Goal: Browse casually

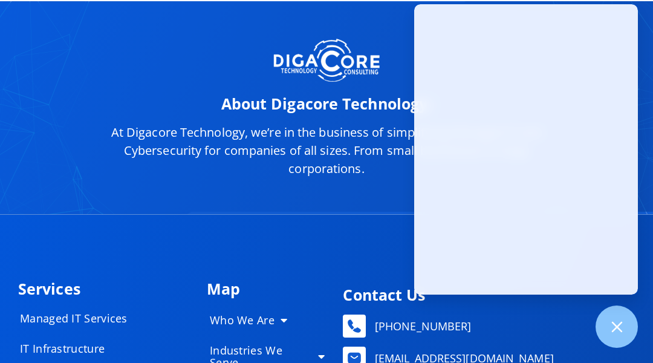
scroll to position [5814, 0]
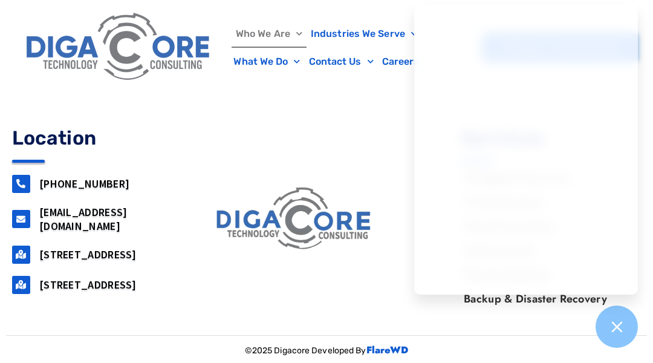
scroll to position [1701, 0]
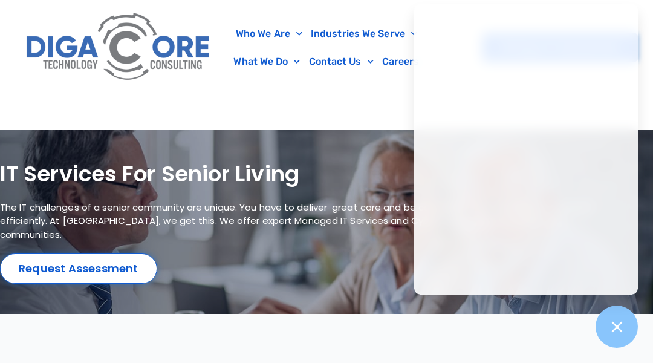
scroll to position [2572, 0]
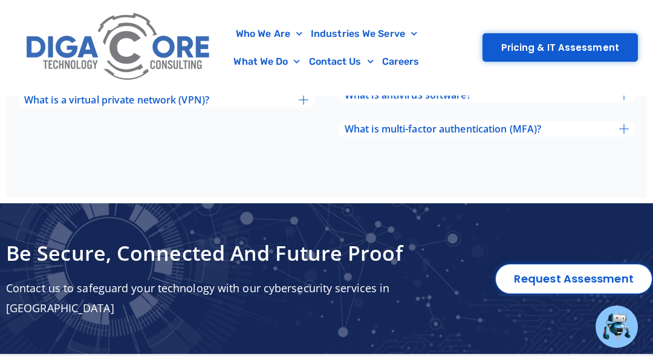
scroll to position [4656, 0]
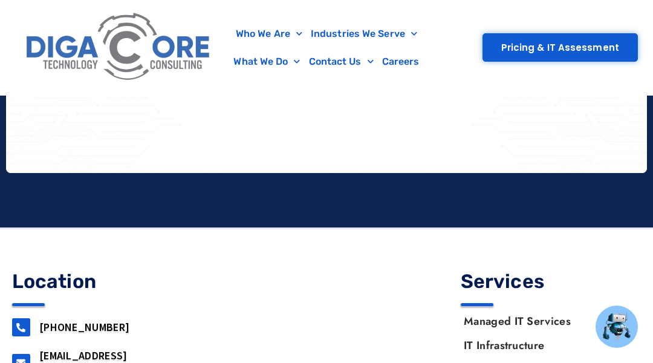
scroll to position [2314, 0]
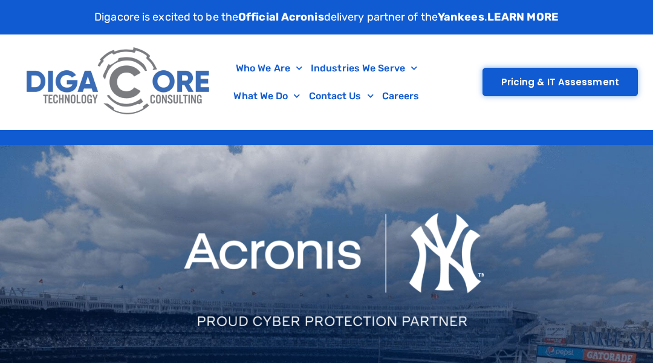
scroll to position [697, 0]
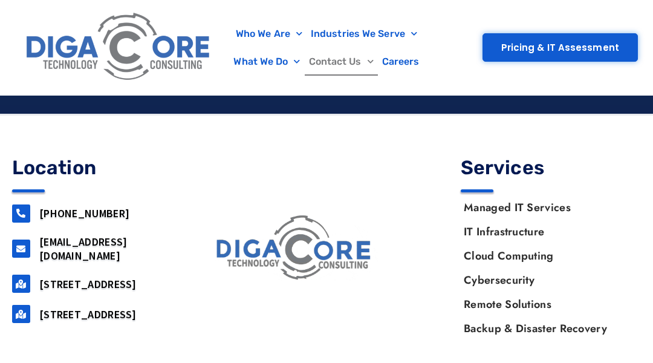
scroll to position [1505, 0]
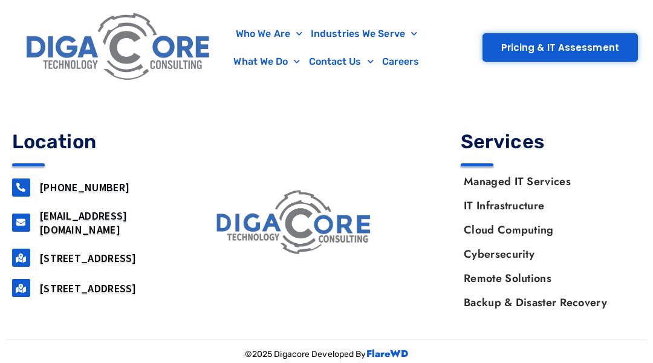
scroll to position [821, 0]
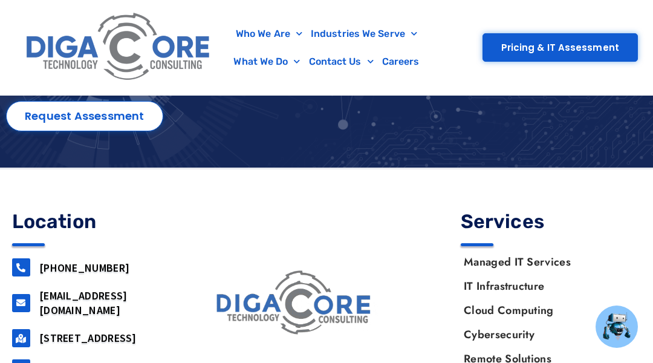
scroll to position [4208, 0]
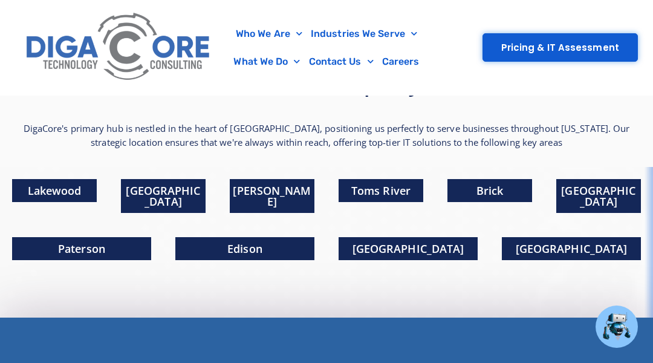
scroll to position [5155, 0]
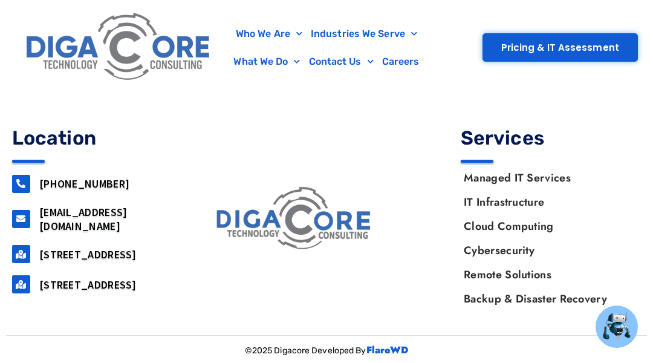
scroll to position [4524, 0]
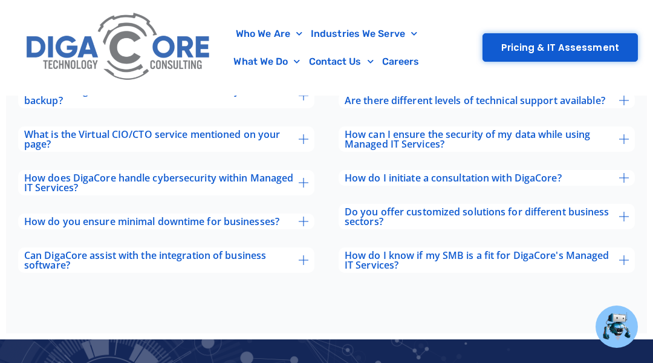
scroll to position [4347, 0]
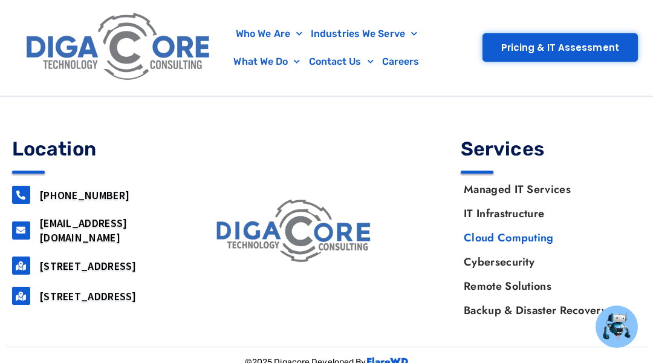
scroll to position [3988, 0]
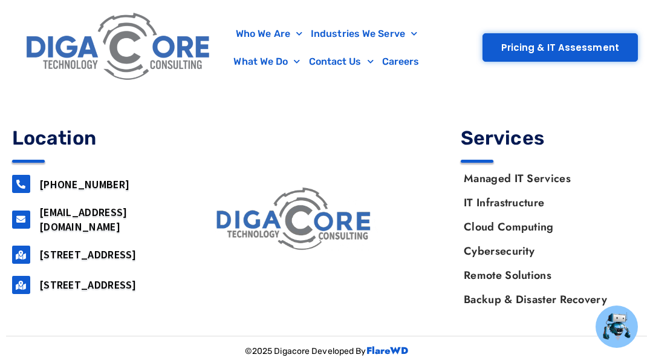
scroll to position [4662, 0]
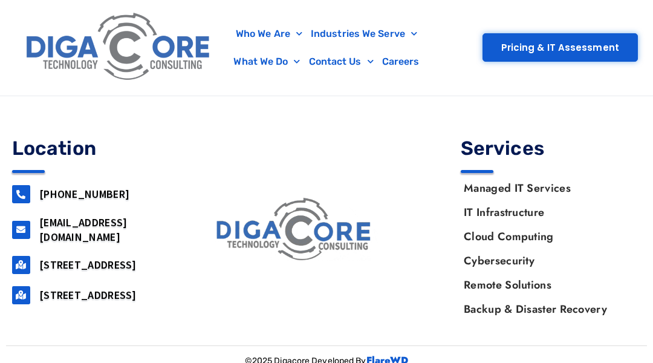
scroll to position [1261, 0]
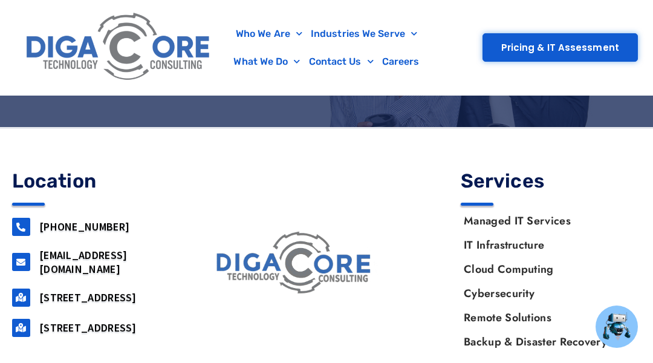
scroll to position [4182, 0]
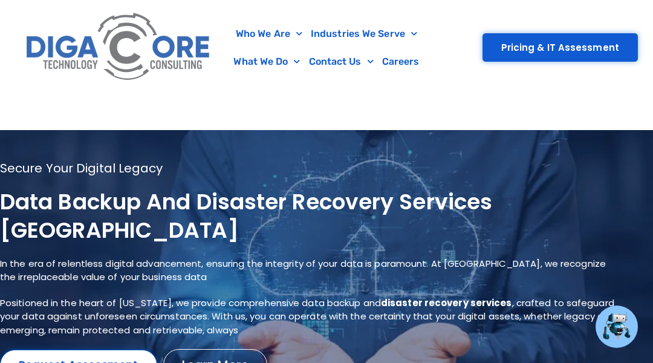
scroll to position [4361, 0]
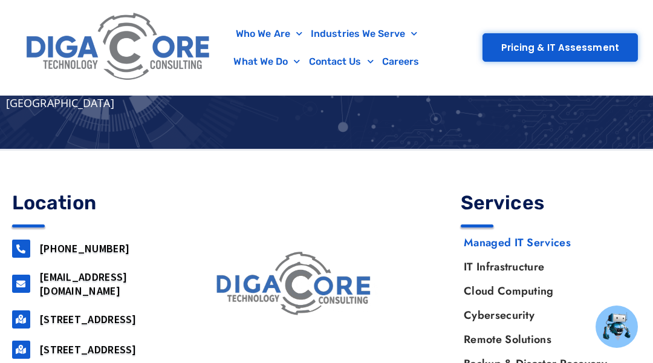
scroll to position [4695, 0]
